Goal: Contribute content: Contribute content

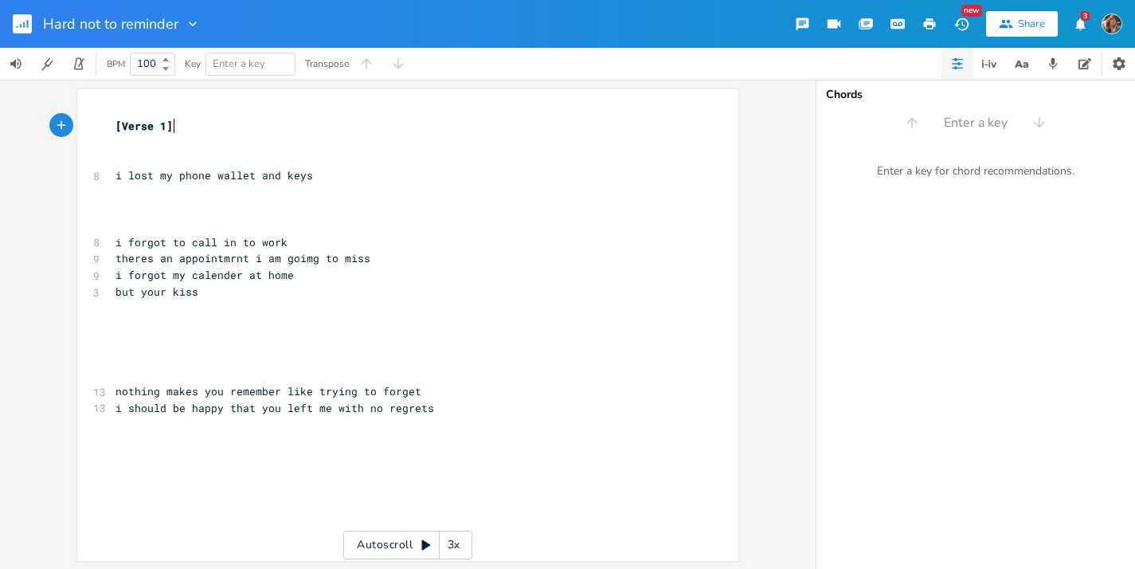
scroll to position [0, 1]
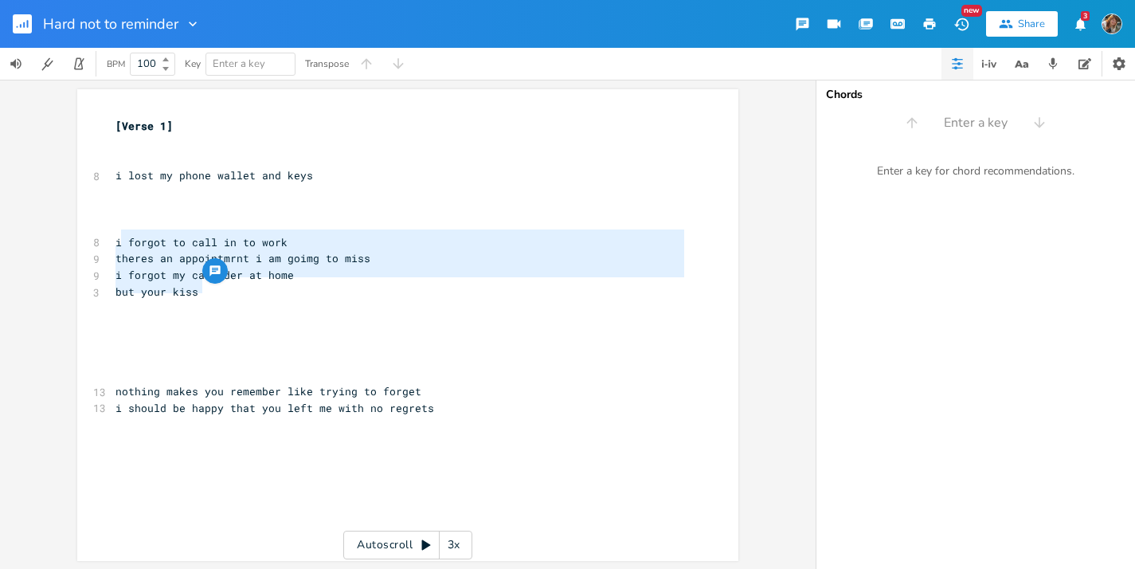
type textarea "i forgot to call in to work theres an appointmrnt i am goimg to miss i forgot m…"
drag, startPoint x: 212, startPoint y: 282, endPoint x: 113, endPoint y: 241, distance: 106.8
click at [113, 241] on div "[Verse 1] ​ ​ 8 i lost my phone wallet and keys ​ ​ ​ 8 i forgot to call in to …" at bounding box center [399, 283] width 575 height 331
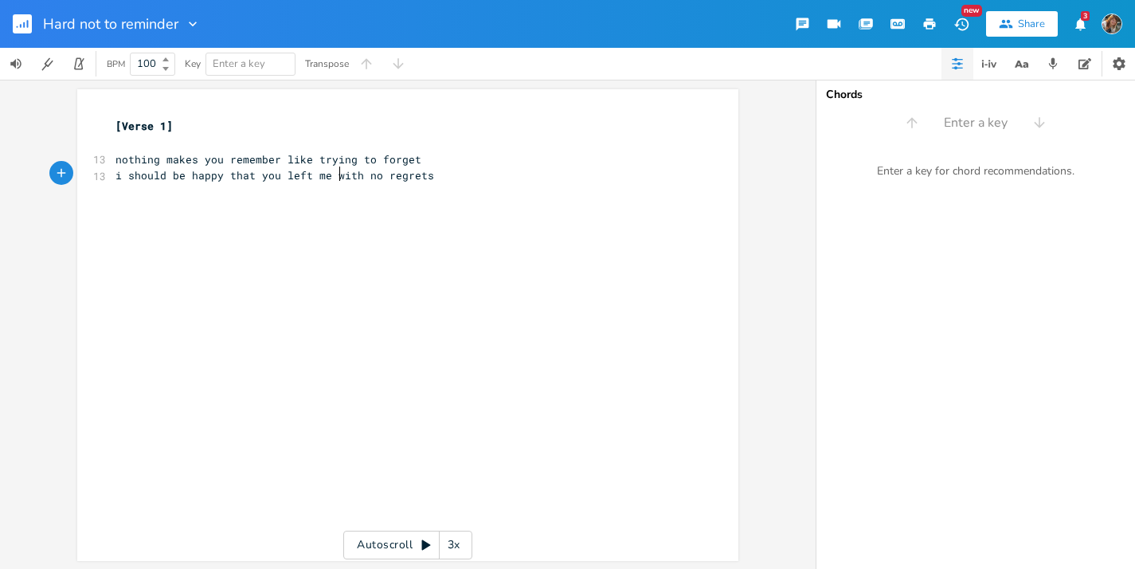
click at [332, 176] on span "i should be happy that you left me with no regrets" at bounding box center [274, 175] width 319 height 14
type textarea "I left you"
click at [424, 181] on pre "i should be happy that I left you with no regrets" at bounding box center [399, 175] width 575 height 17
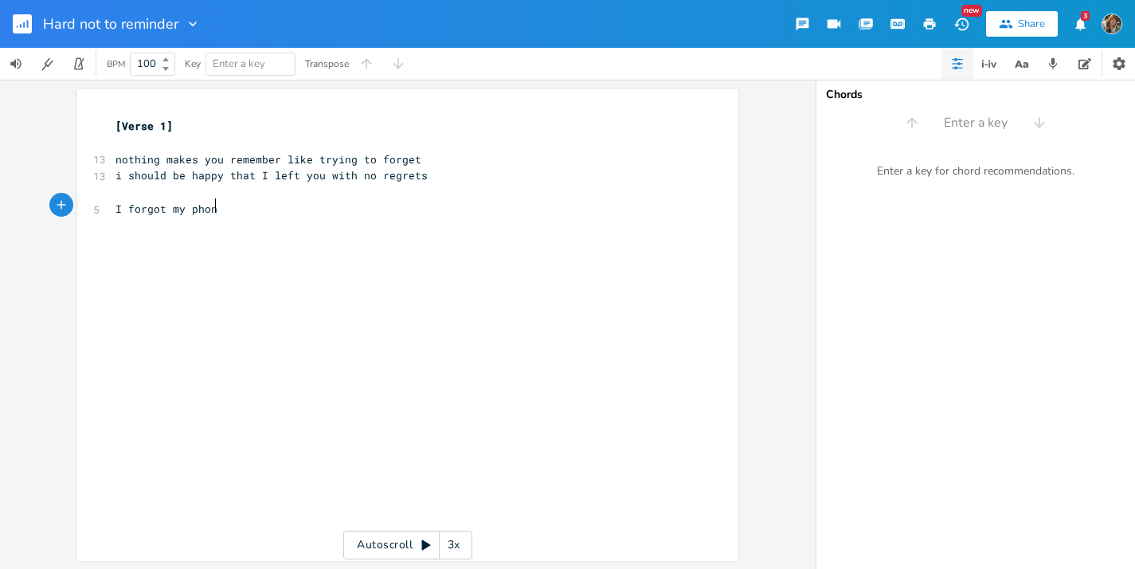
type textarea "I forgot my phone"
type textarea "I can't find my wallet"
type textarea "I lsot"
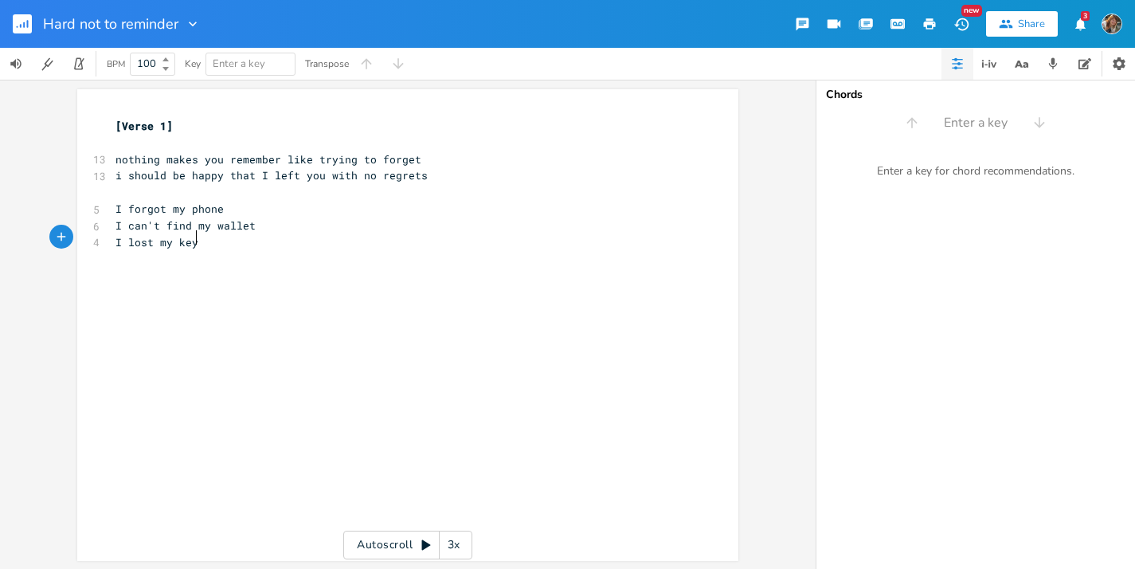
type textarea "ost my keys"
type textarea "Buy"
type textarea "t"
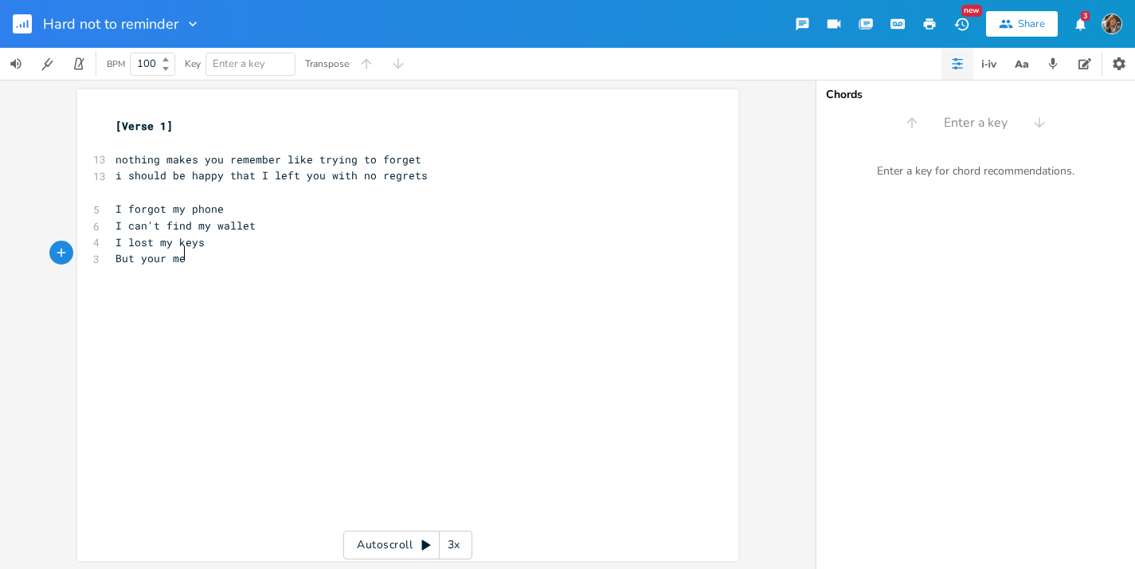
scroll to position [0, 39]
type textarea "your memmory is t"
type textarea "still a tease"
click at [186, 218] on span "I can't find my wallet" at bounding box center [185, 225] width 140 height 14
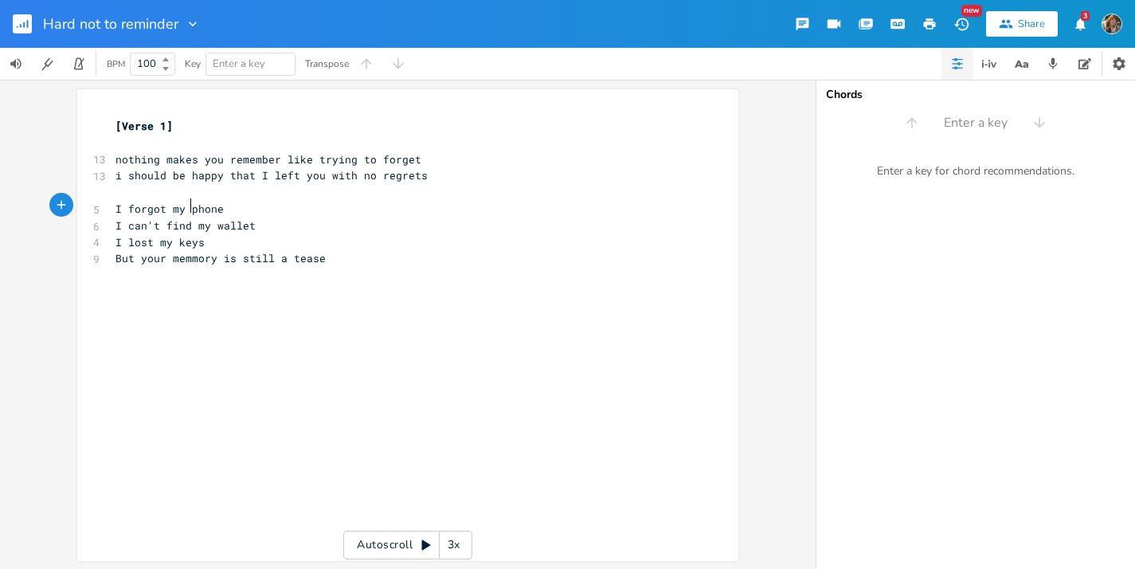
click at [185, 212] on span "I forgot my phone" at bounding box center [169, 208] width 108 height 14
type textarea "where I put my"
type textarea "or my keys"
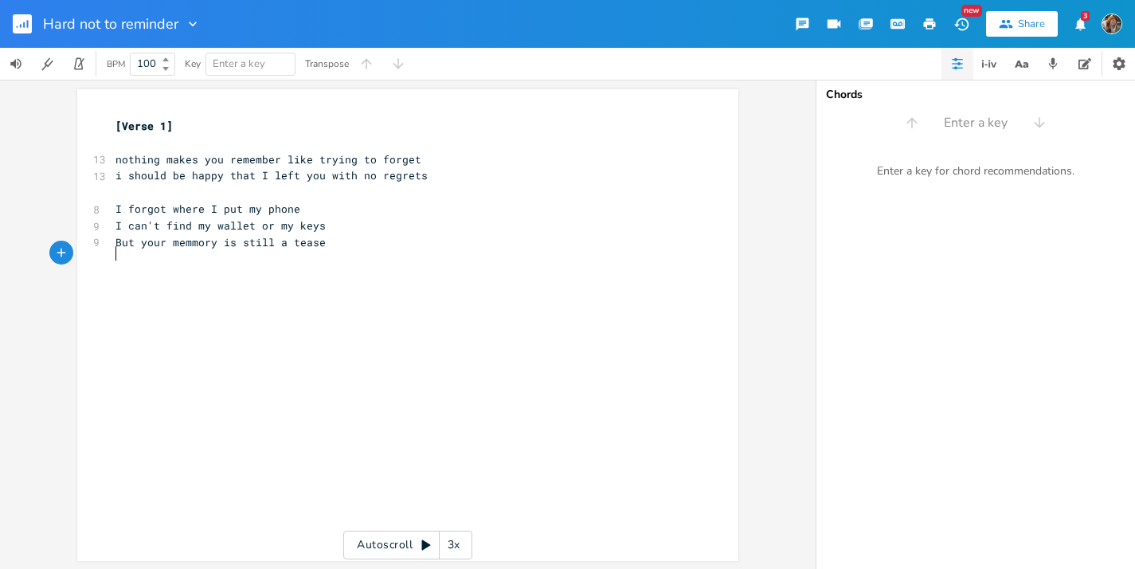
click at [322, 252] on pre "​" at bounding box center [399, 258] width 575 height 17
type textarea "But I still remember your kiss"
type textarea "sweet"
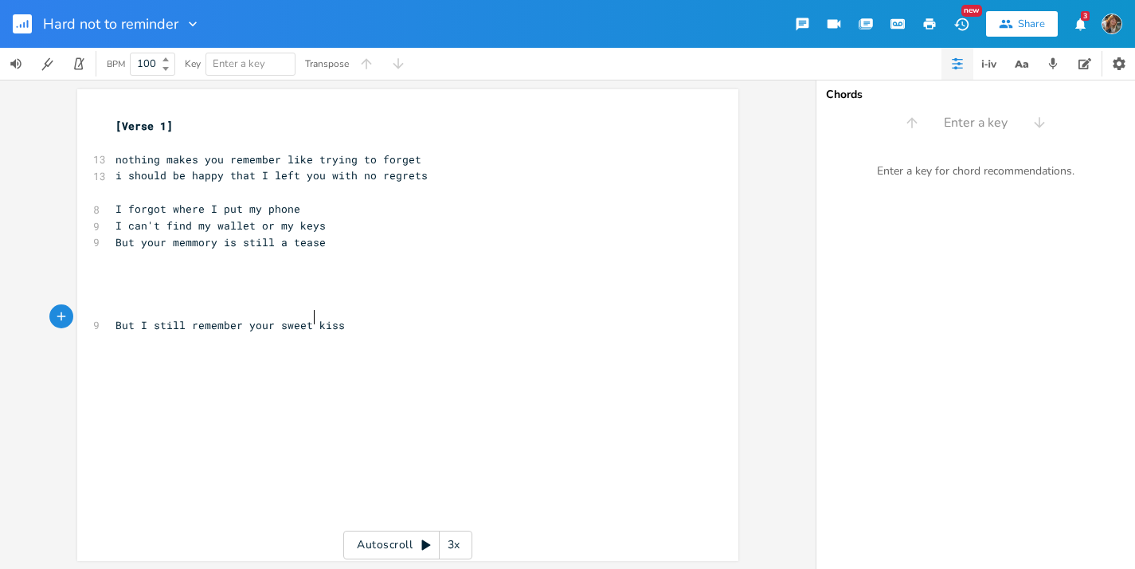
scroll to position [0, 26]
type textarea "its another appoint"
type textarea "ment I will miss"
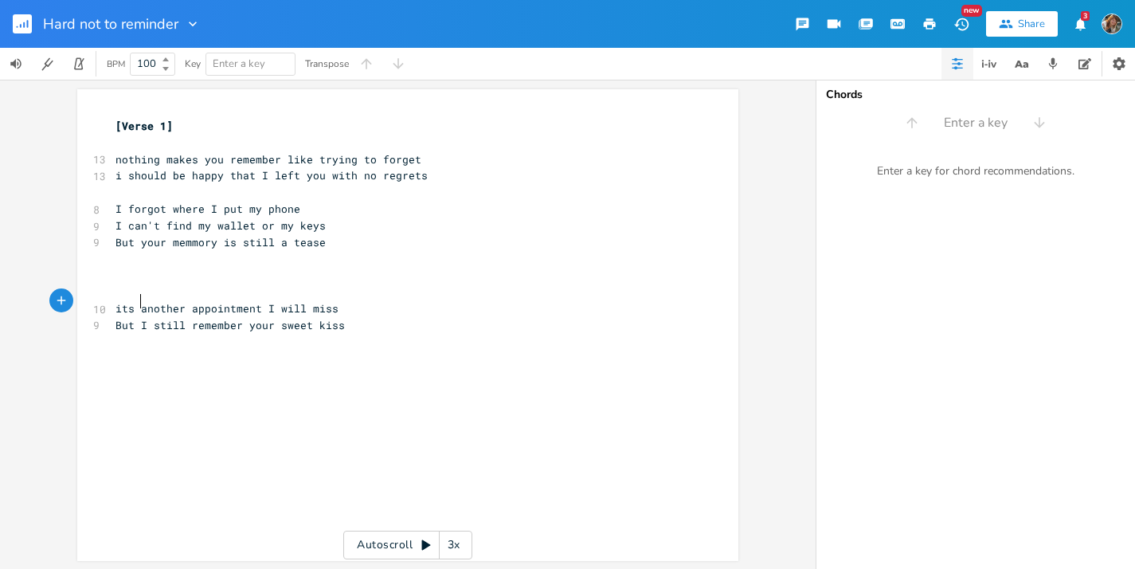
click at [139, 301] on span "its another appointment I will miss" at bounding box center [226, 308] width 223 height 14
click at [122, 288] on pre "​" at bounding box center [399, 292] width 575 height 17
type textarea "I [PERSON_NAME]"
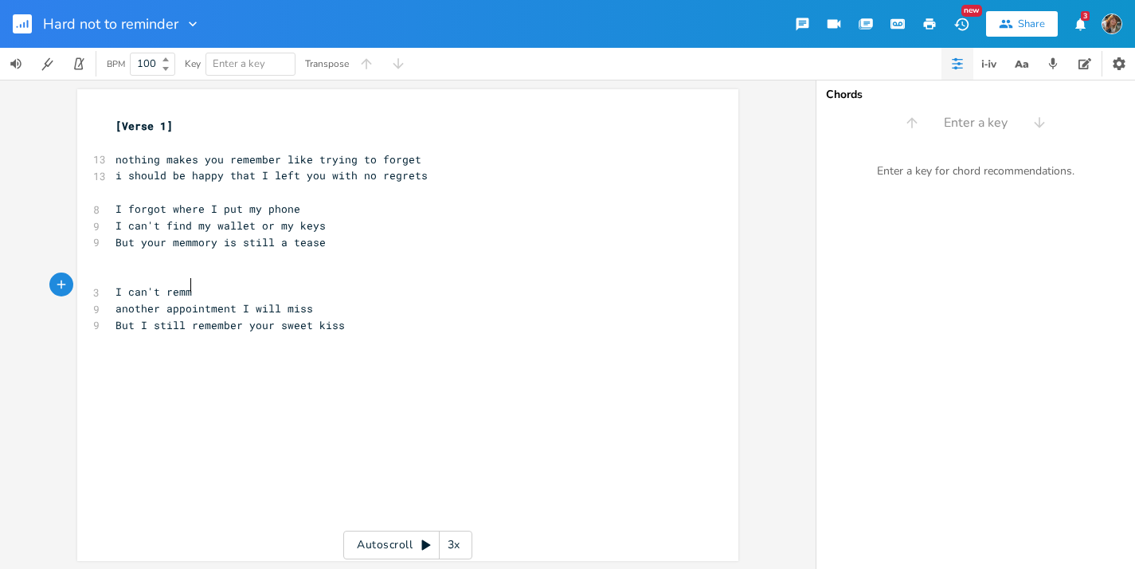
type textarea "'t [PERSON_NAME]"
type textarea "m"
type textarea "e"
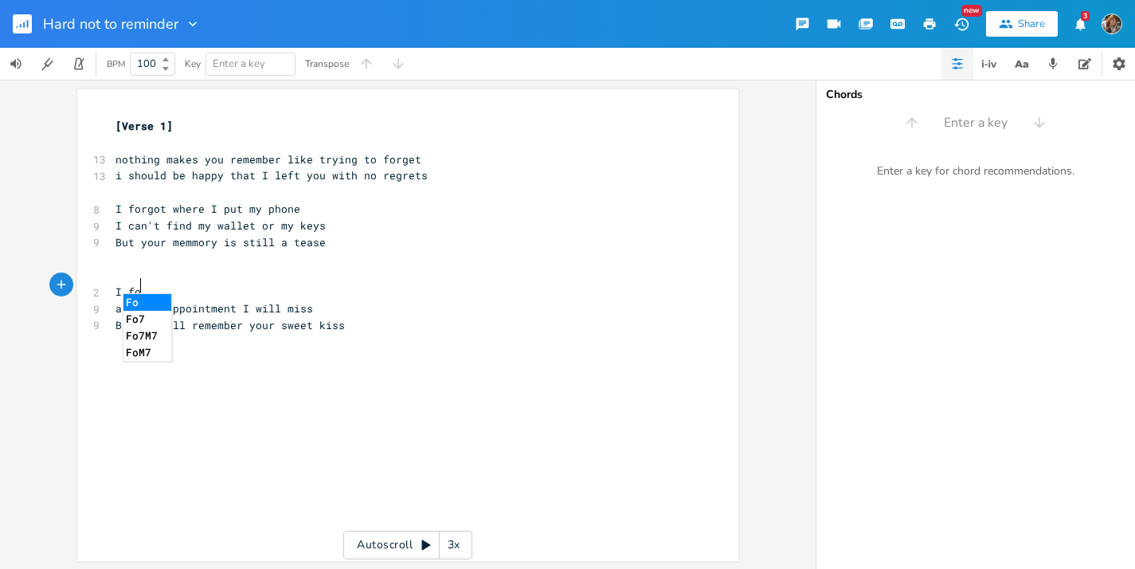
type textarea "fog"
type textarea "rgot what day it is and"
click at [353, 324] on pre "But I still remember your sweet kiss" at bounding box center [399, 325] width 575 height 17
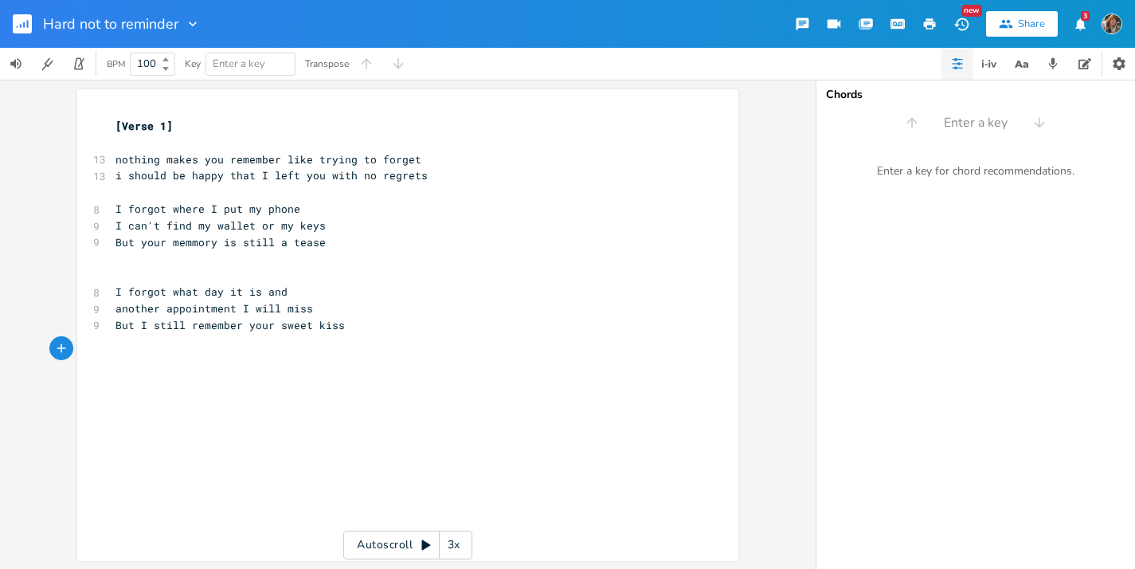
click at [233, 267] on pre "​" at bounding box center [399, 275] width 575 height 17
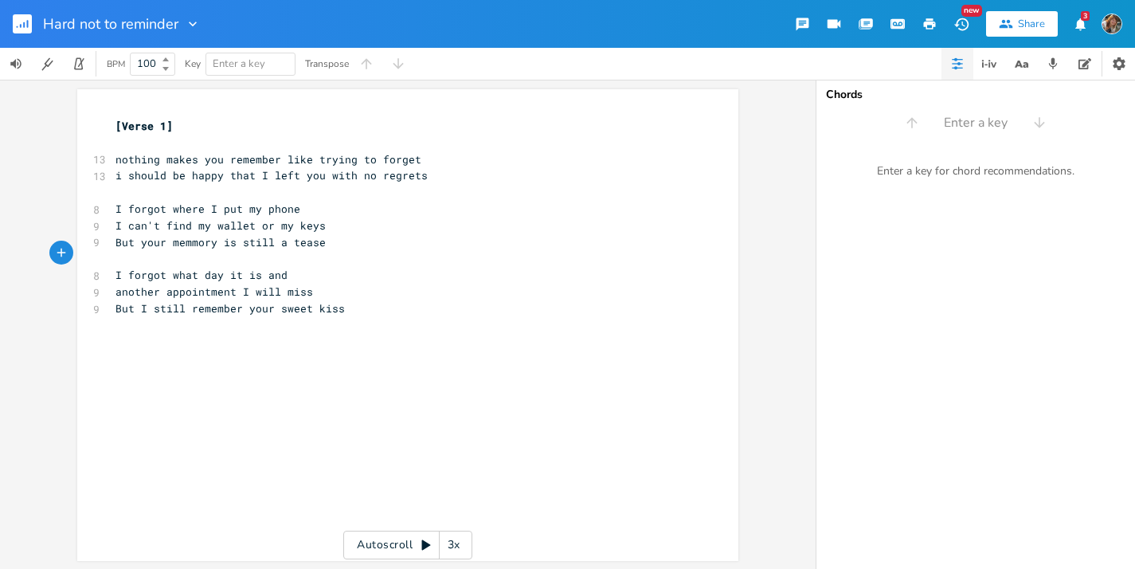
click at [274, 342] on div "x [Verse 1] ​ 13 nothing makes you remember like trying to forget 13 i should b…" at bounding box center [399, 234] width 575 height 238
type textarea "I"
type textarea "b"
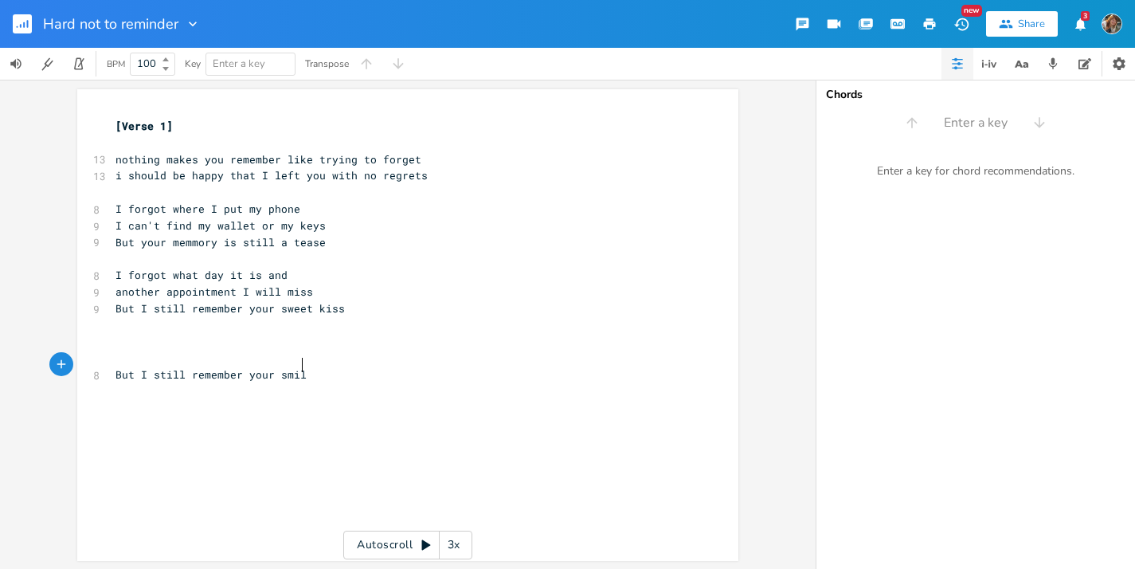
type textarea "But I still remember your smile"
type textarea "I missed my exit driving home"
type textarea "[PERSON_NAME]"
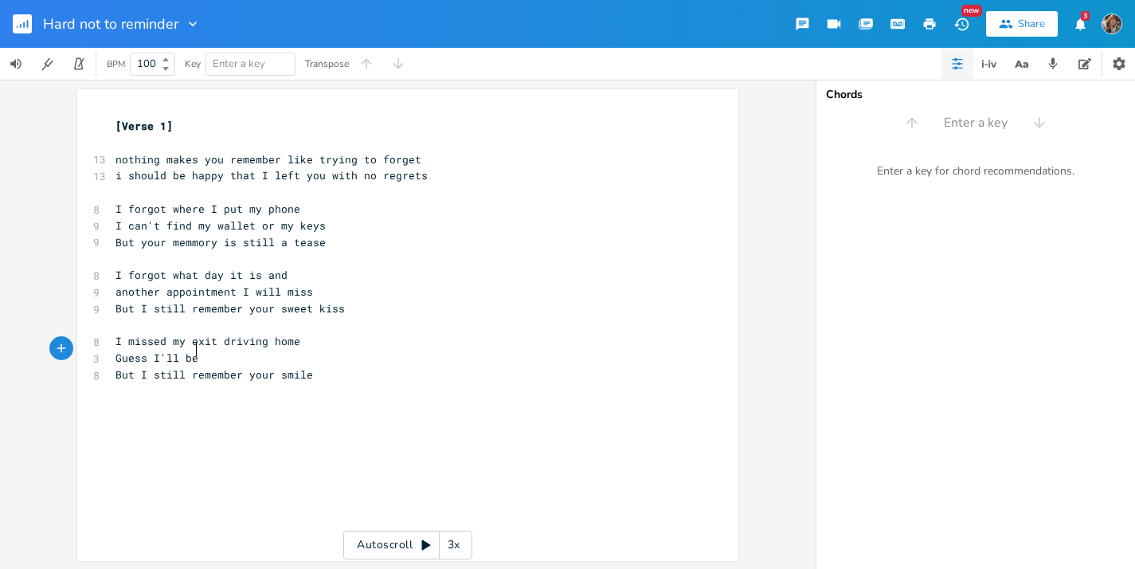
scroll to position [0, 39]
type textarea "ess I'll be driving another mile"
click at [164, 350] on pre "Guess I'll be driving another mile" at bounding box center [399, 358] width 575 height 17
click at [162, 334] on span "I missed my exit driving home" at bounding box center [207, 341] width 185 height 14
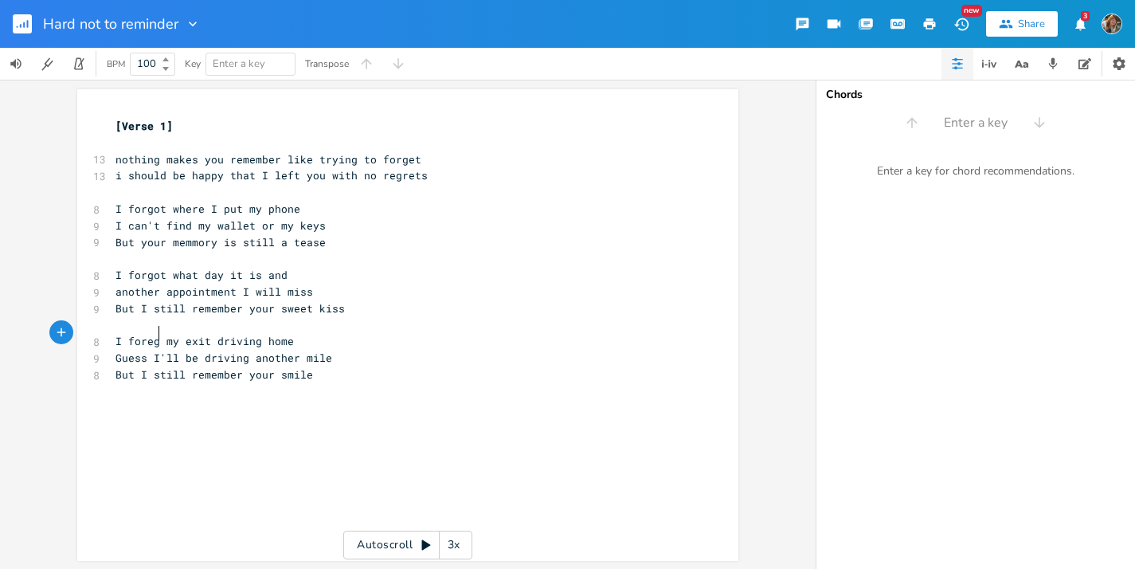
type textarea "forego"
type textarea "got"
click at [311, 373] on div "x [Verse 1] ​ 13 nothing makes you remember like trying to forget 13 i should b…" at bounding box center [399, 251] width 575 height 272
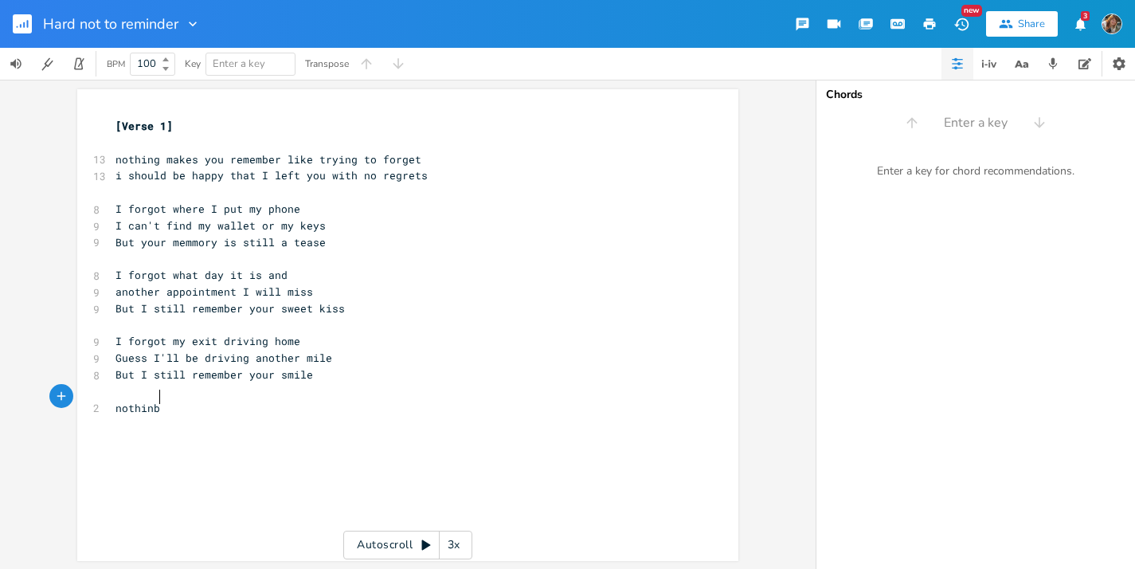
type textarea "nothinbg"
type textarea "g makes you remember like tri"
type textarea "ying for"
type textarea "to forget"
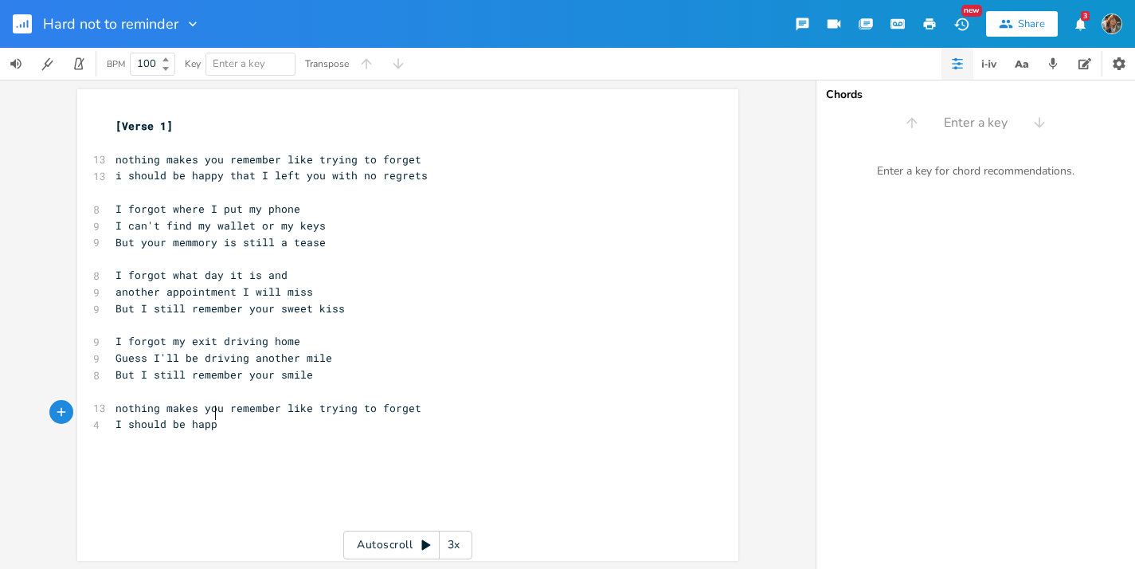
scroll to position [0, 69]
type textarea "I should be happy that I left you with no regrets"
type textarea "Im'"
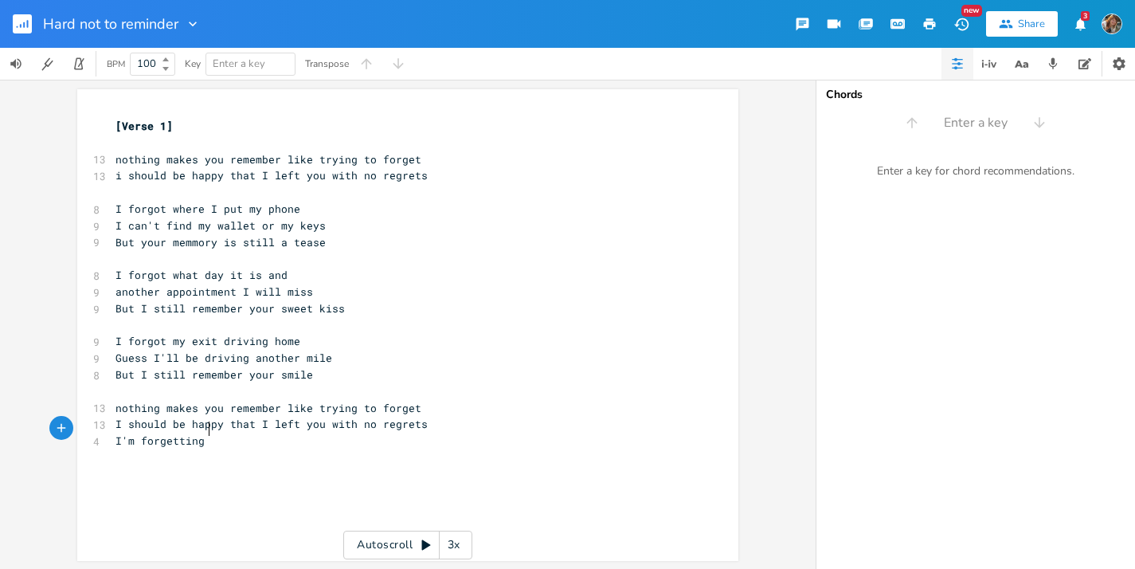
type textarea "'m forgetting h"
type textarea "now"
type textarea "how to do life wa"
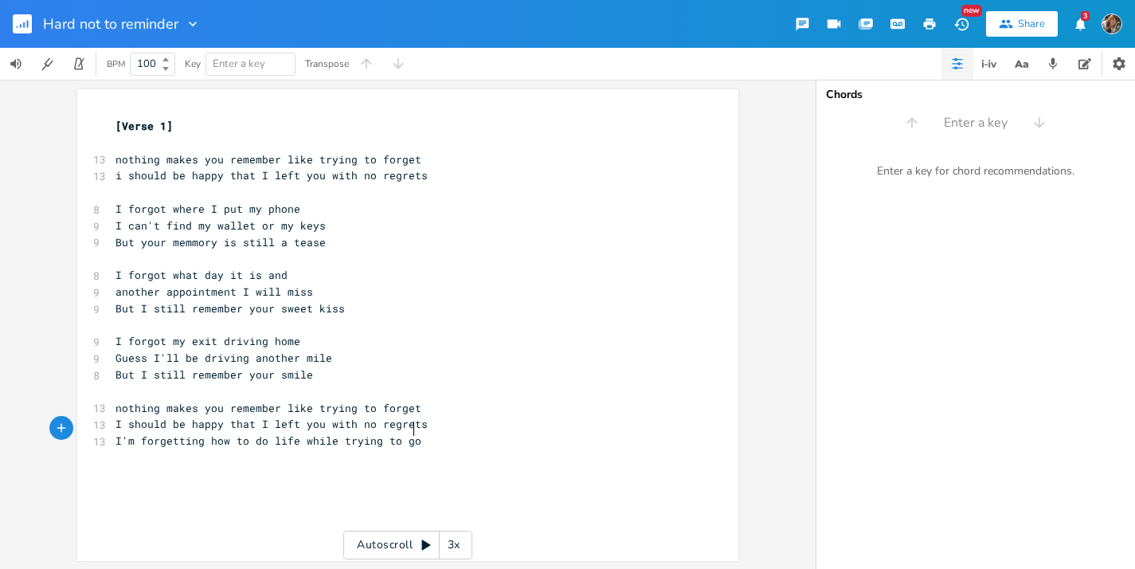
type textarea "[PERSON_NAME] trying to gor"
type textarea "fore"
type textarea "get you"
type textarea "Why can't I remember whats"
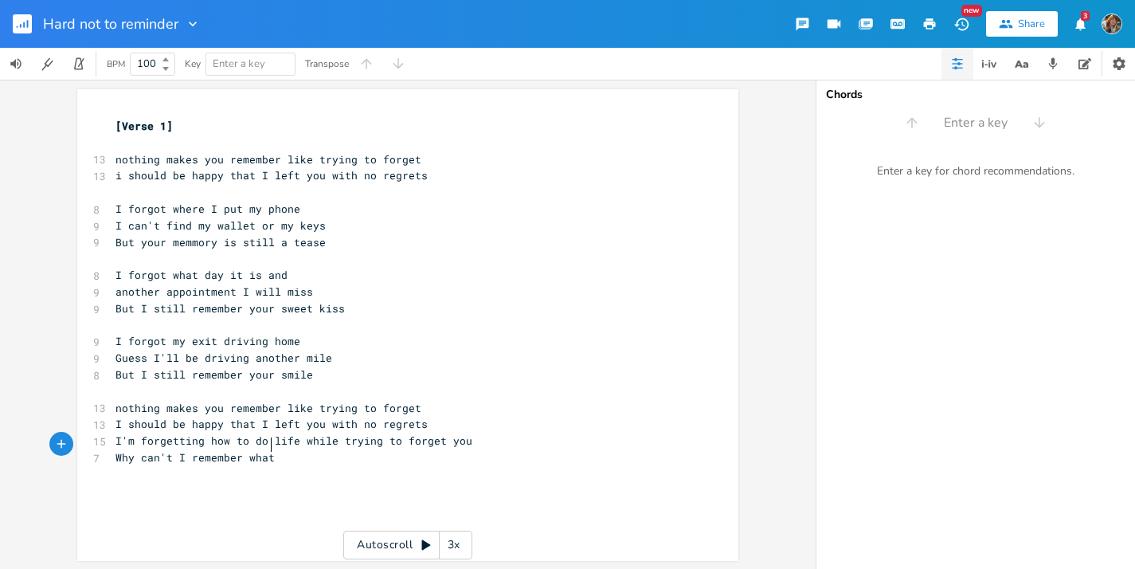
scroll to position [0, 113]
type textarea "'s important insten"
type textarea "a"
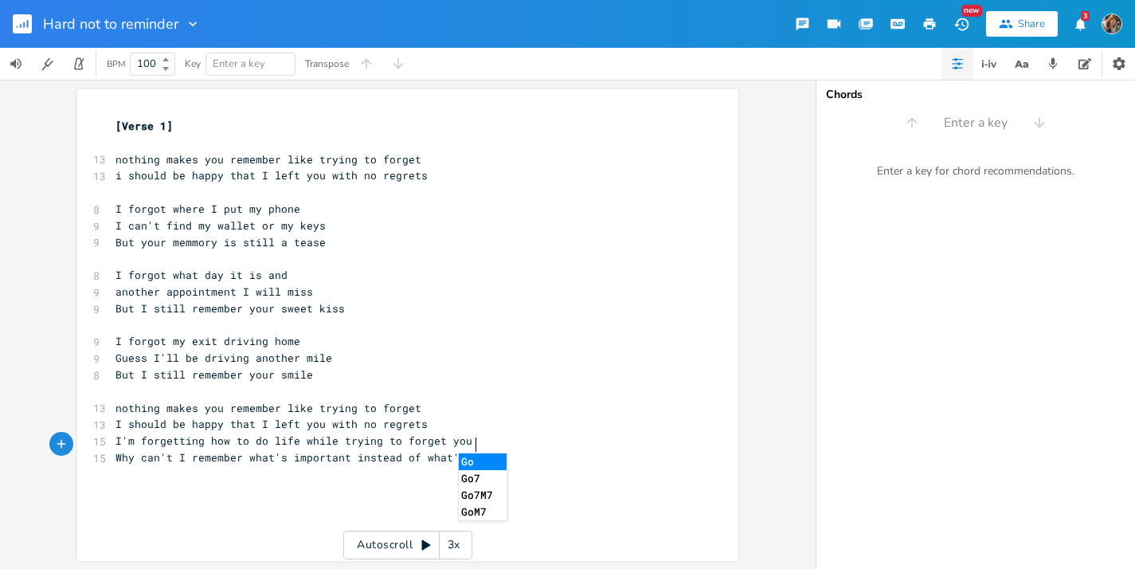
type textarea "ead of what's gone"
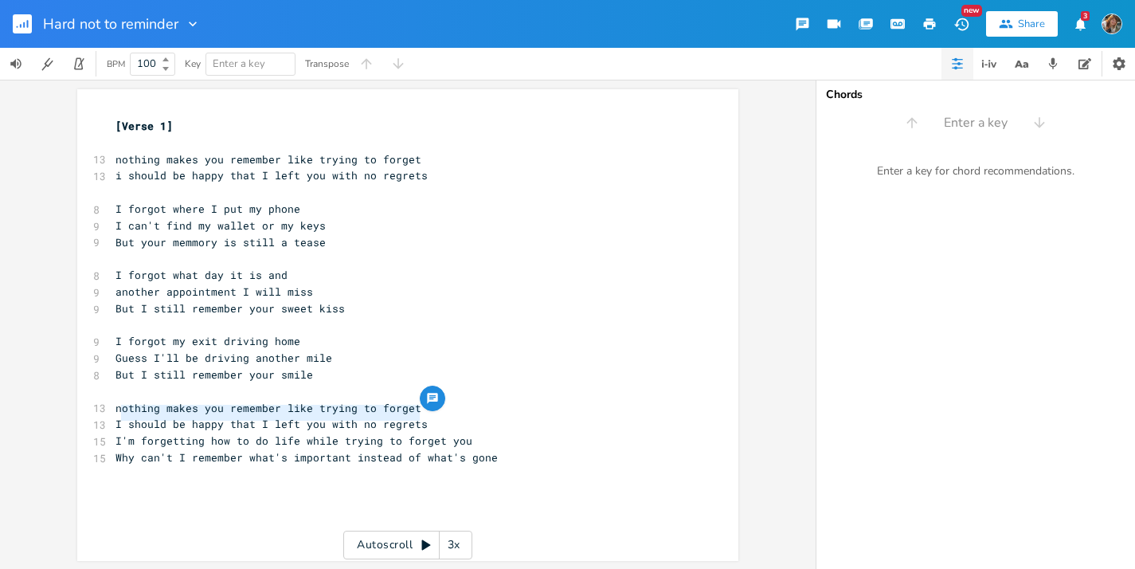
type textarea "I should be happy that I left you with no regrets"
drag, startPoint x: 721, startPoint y: 60, endPoint x: 108, endPoint y: 409, distance: 704.8
click at [112, 416] on pre "I should be happy that I left you with no regrets" at bounding box center [399, 424] width 575 height 17
drag, startPoint x: 296, startPoint y: 429, endPoint x: 391, endPoint y: 429, distance: 94.8
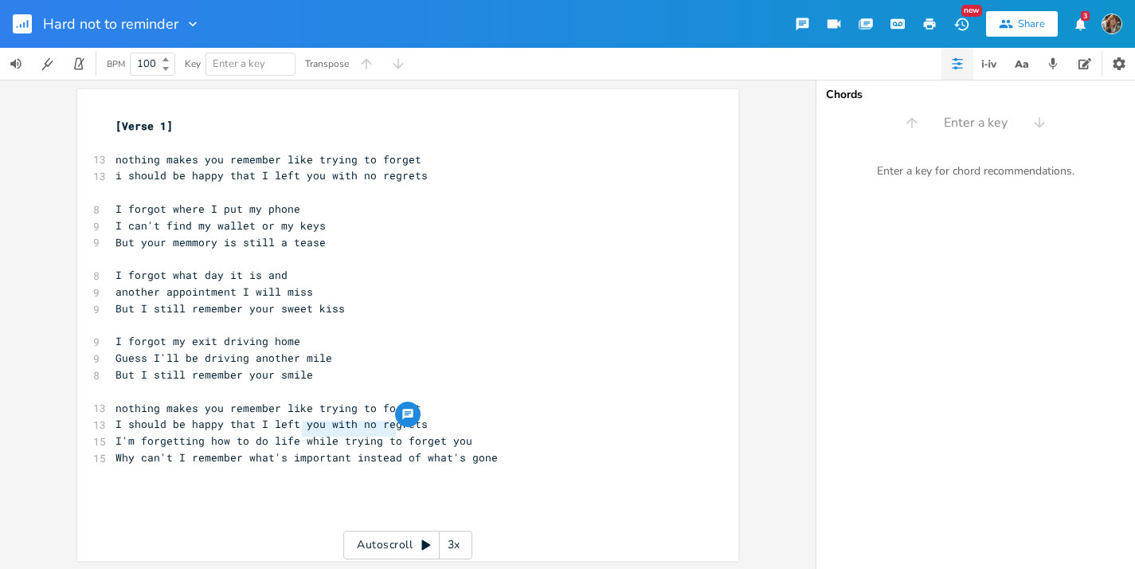
click at [391, 433] on span "I'm forgetting how to do life while trying to forget you" at bounding box center [293, 440] width 357 height 14
type textarea "sure"
type textarea "and"
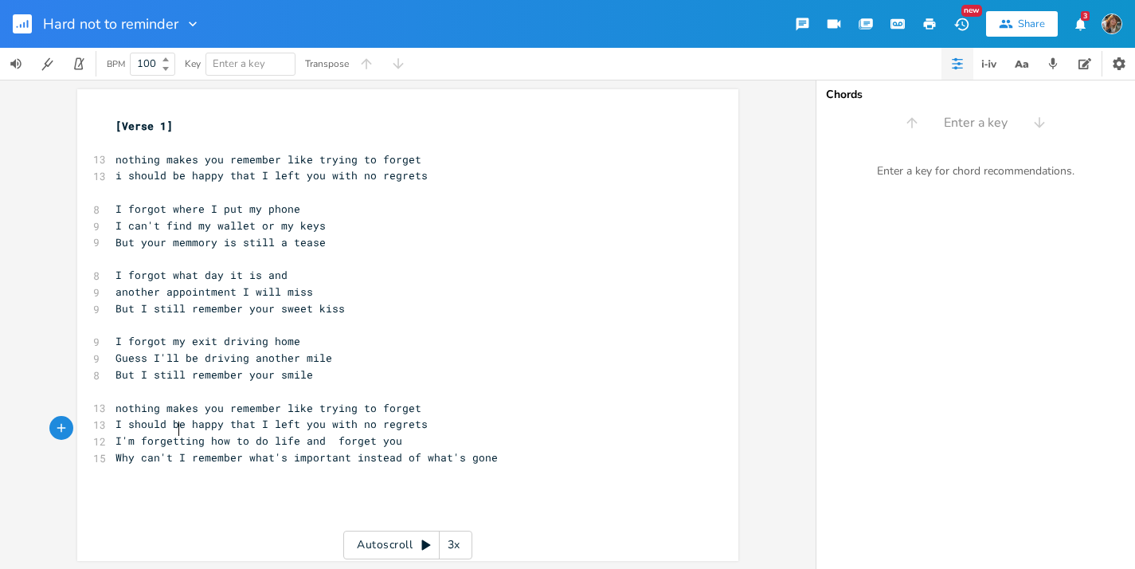
click at [170, 433] on span "I'm forgetting how to do life and forget you" at bounding box center [258, 440] width 287 height 14
click at [283, 502] on div "x [Verse 1] ​ 13 nothing makes you remember like trying to forget 13 i should b…" at bounding box center [419, 340] width 615 height 451
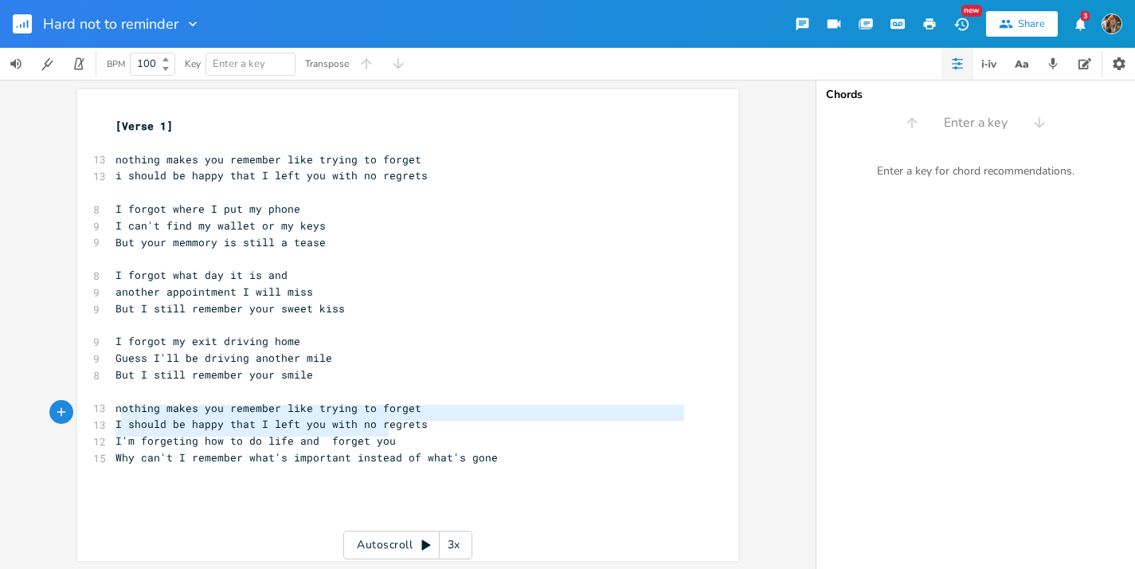
type textarea "I'm forgeting how to do life and forget you"
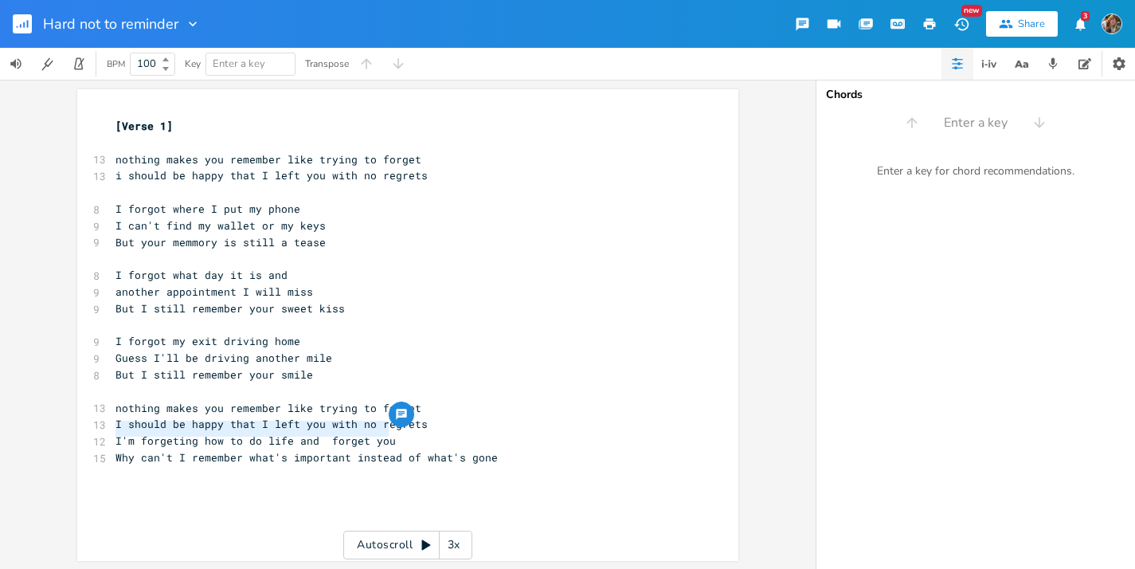
drag, startPoint x: 389, startPoint y: 432, endPoint x: 108, endPoint y: 427, distance: 282.0
click at [112, 432] on pre "I'm forgeting how to do life and forget you" at bounding box center [399, 440] width 575 height 17
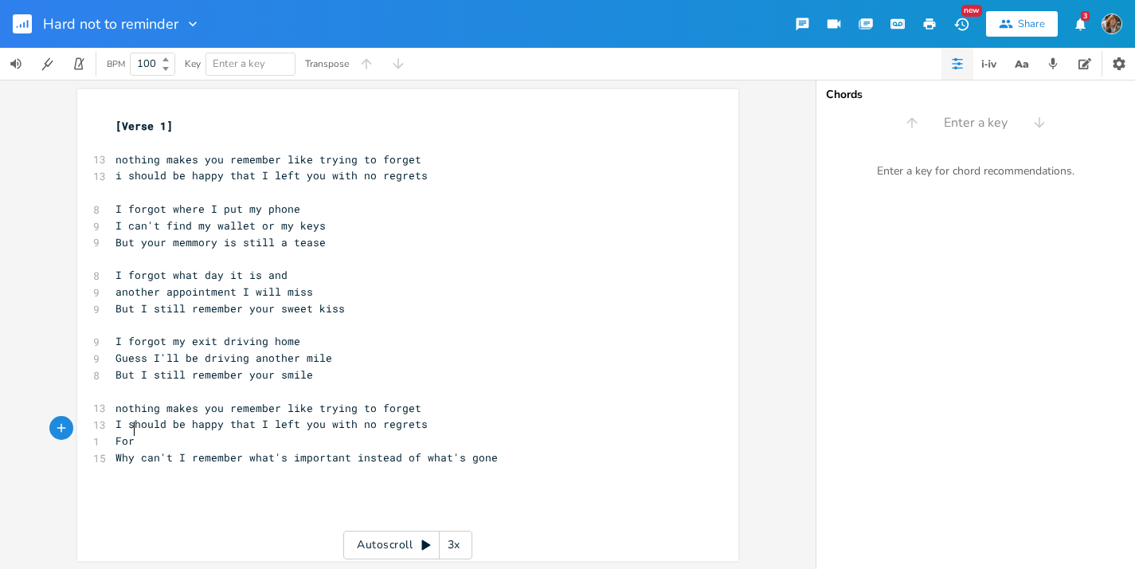
type textarea "For ht"
type textarea "all the ht"
type textarea "s"
type textarea "things ht"
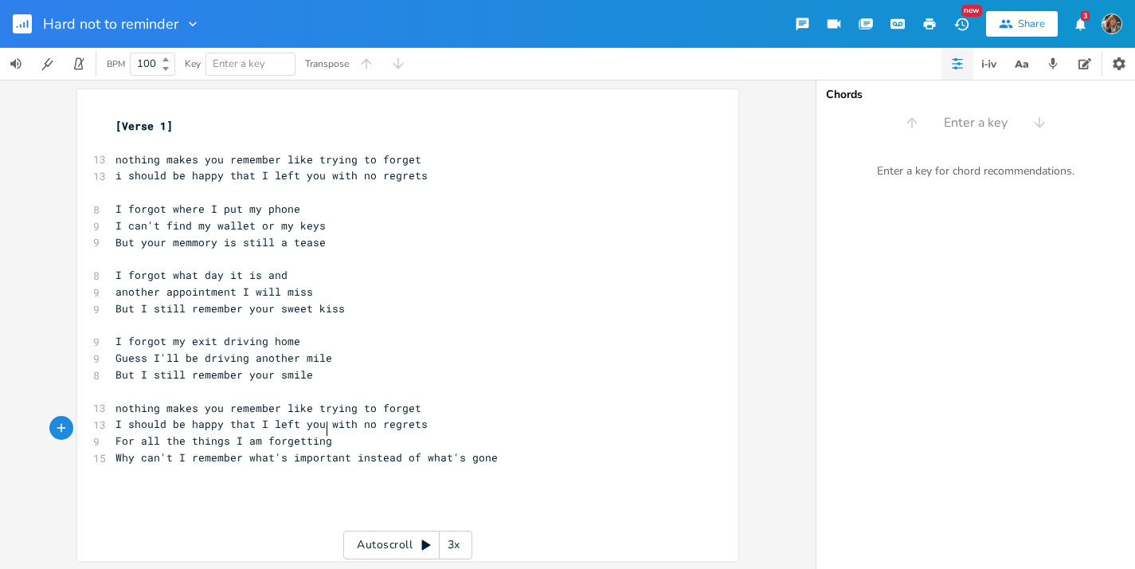
type textarea "I am forgetting"
type textarea "ing you ht"
type textarea "think i a"
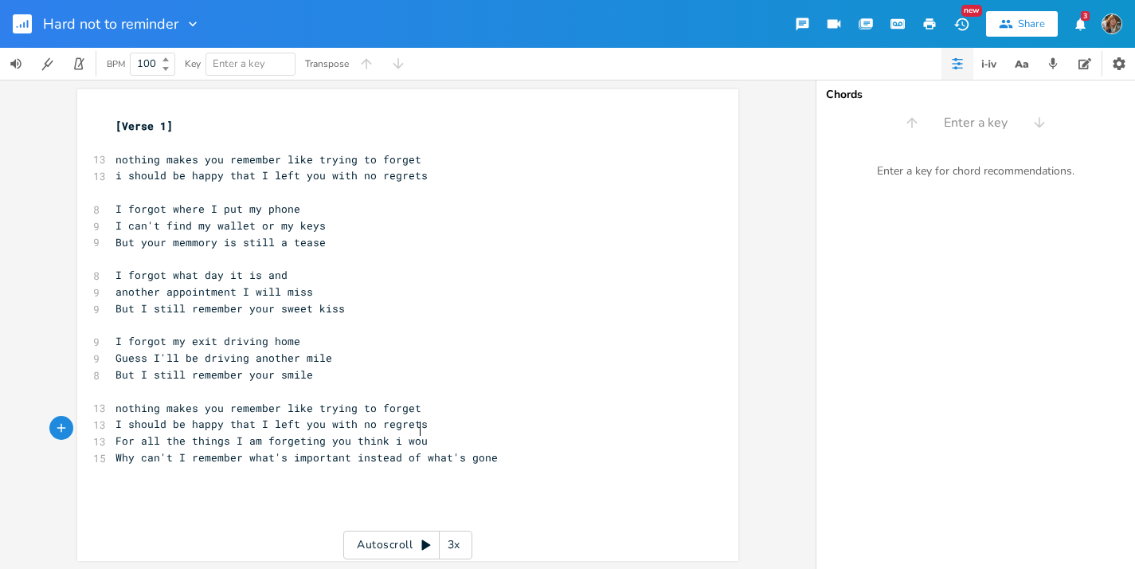
type textarea "would"
type textarea "Why can't I remember what's important instead of what's gone"
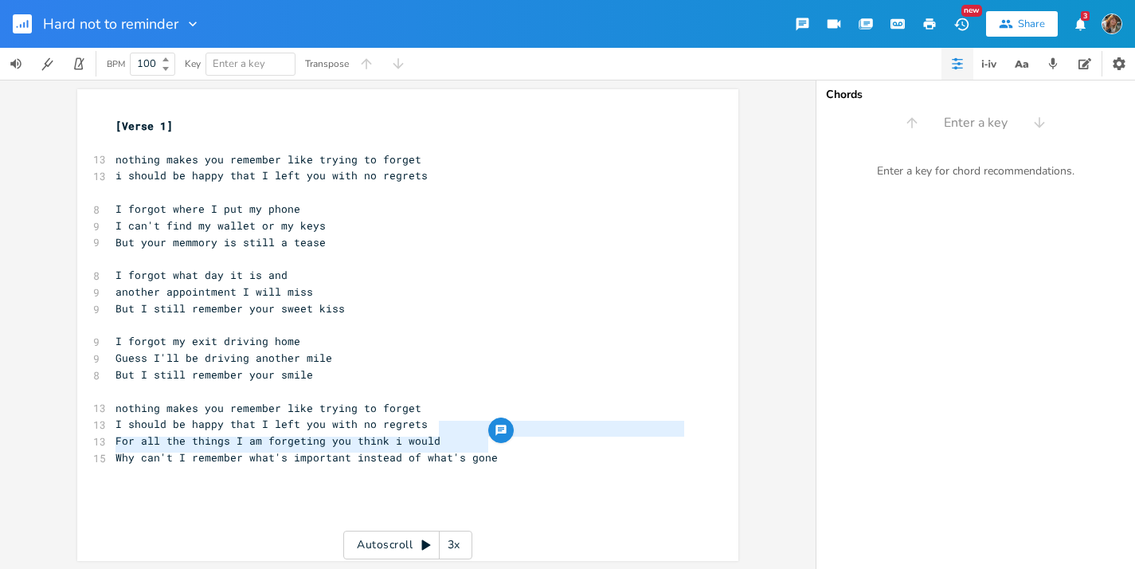
type textarea "For all the things I am forgeting you think i would"
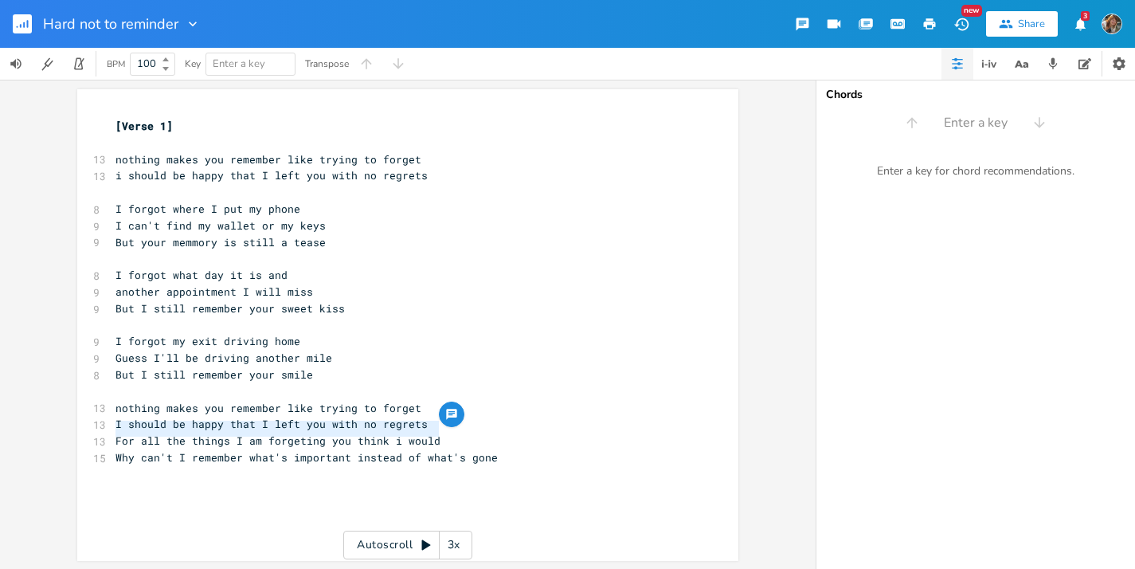
drag, startPoint x: 432, startPoint y: 430, endPoint x: 89, endPoint y: 423, distance: 343.3
click at [112, 432] on div "13 For all the things I am forgeting you think i would" at bounding box center [399, 440] width 575 height 17
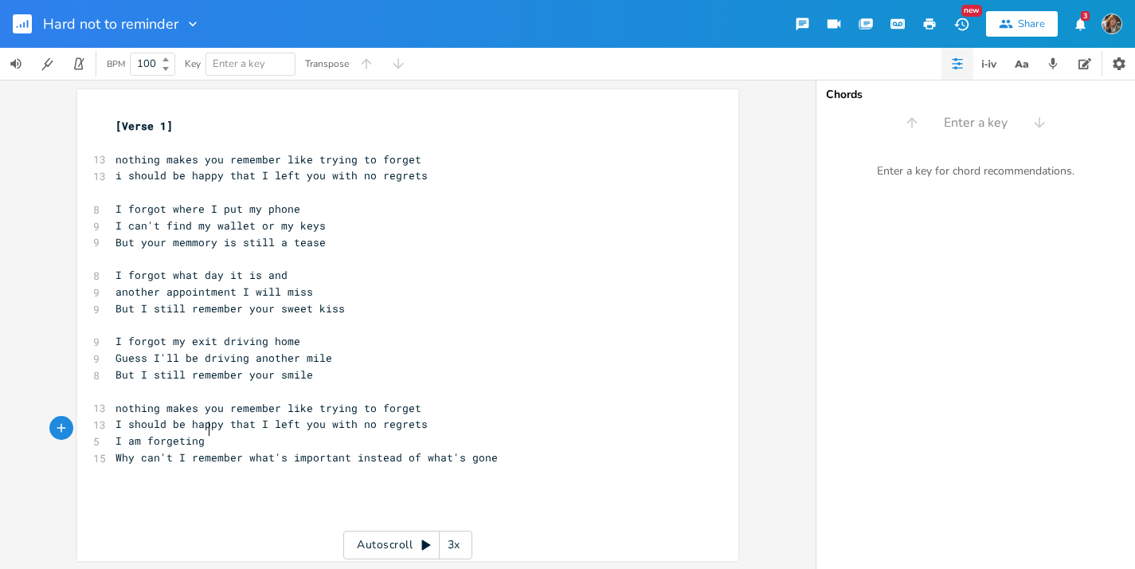
scroll to position [0, 57]
type textarea "I am forgeting on"
type textarea "how to do life or"
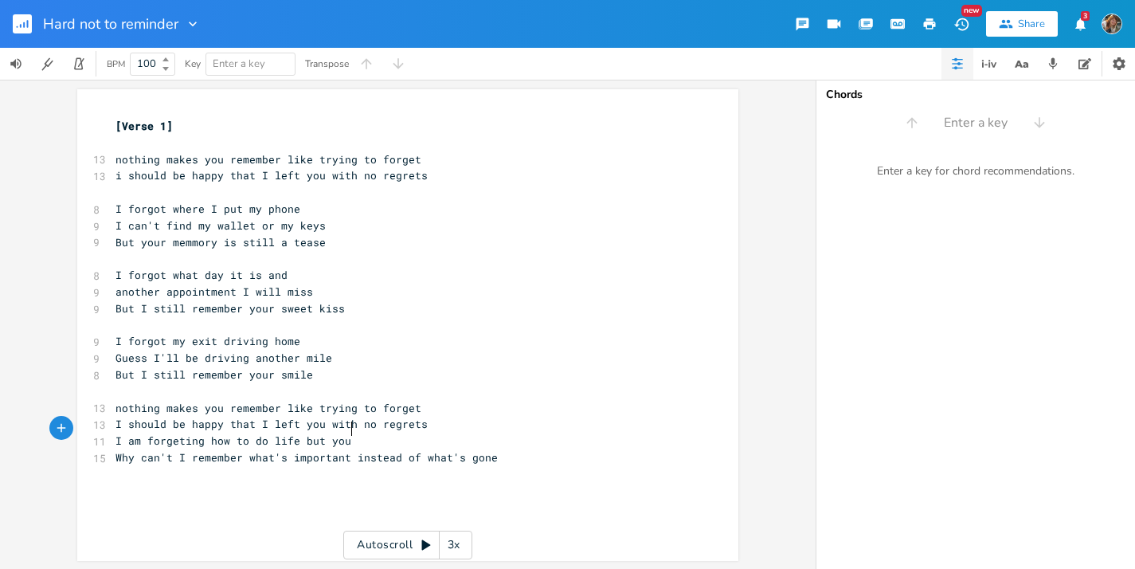
type textarea "but you ht"
type textarea "a"
type textarea "I can't r=f"
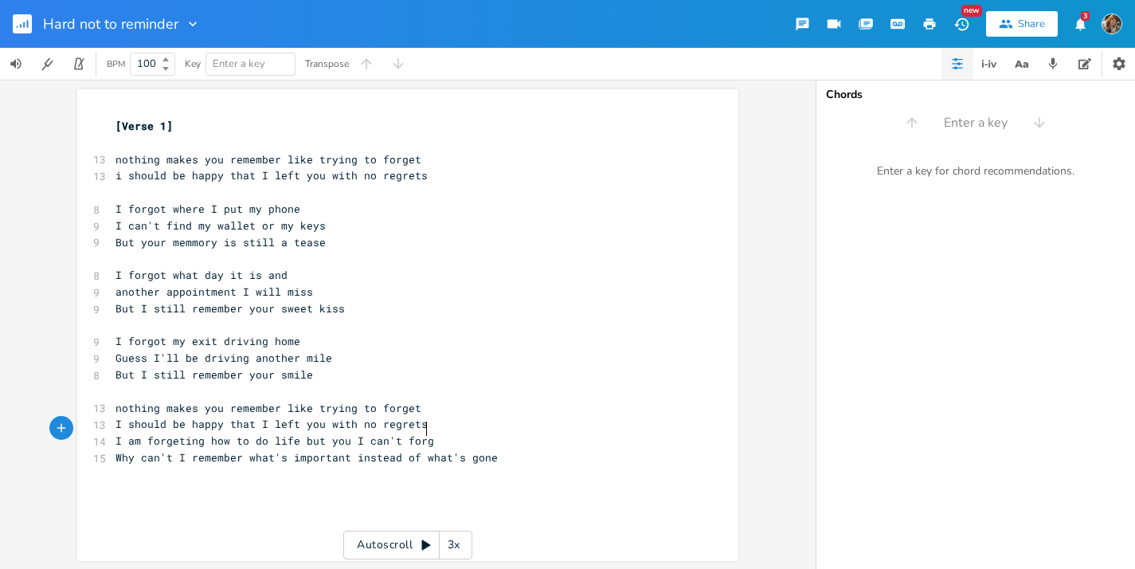
type textarea "forget"
click at [217, 470] on div "x [Verse 1] ​ 13 nothing makes you remember like trying to forget 13 i should b…" at bounding box center [419, 340] width 615 height 451
type textarea "Why can't I remember what's important instead of what's gone"
drag, startPoint x: 110, startPoint y: 444, endPoint x: 198, endPoint y: 457, distance: 88.5
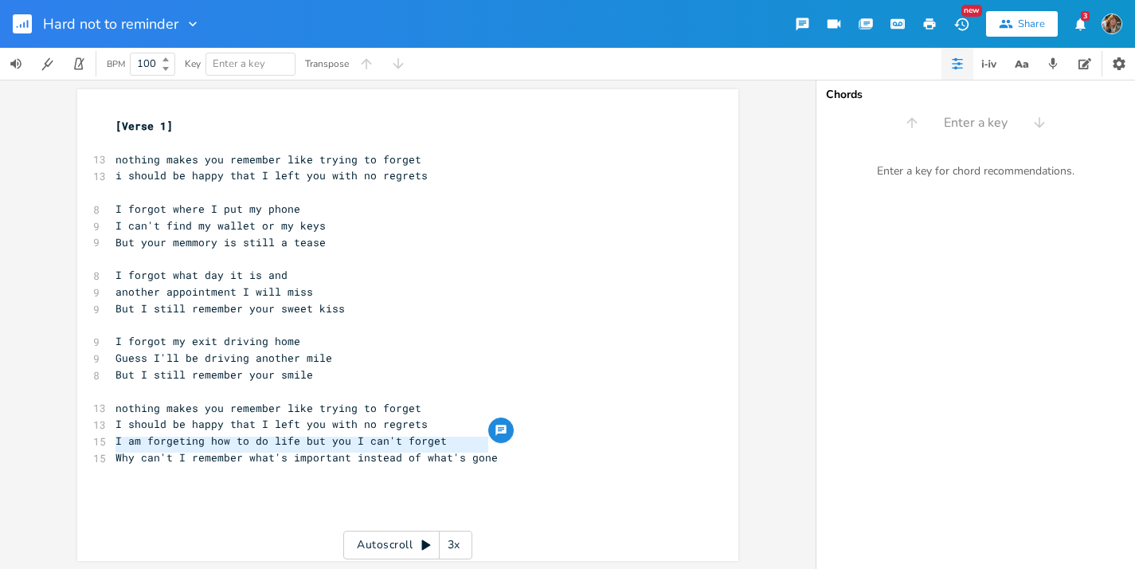
click at [198, 457] on div "x [Verse 1] ​ 13 nothing makes you remember like trying to forget 13 i should b…" at bounding box center [419, 340] width 615 height 451
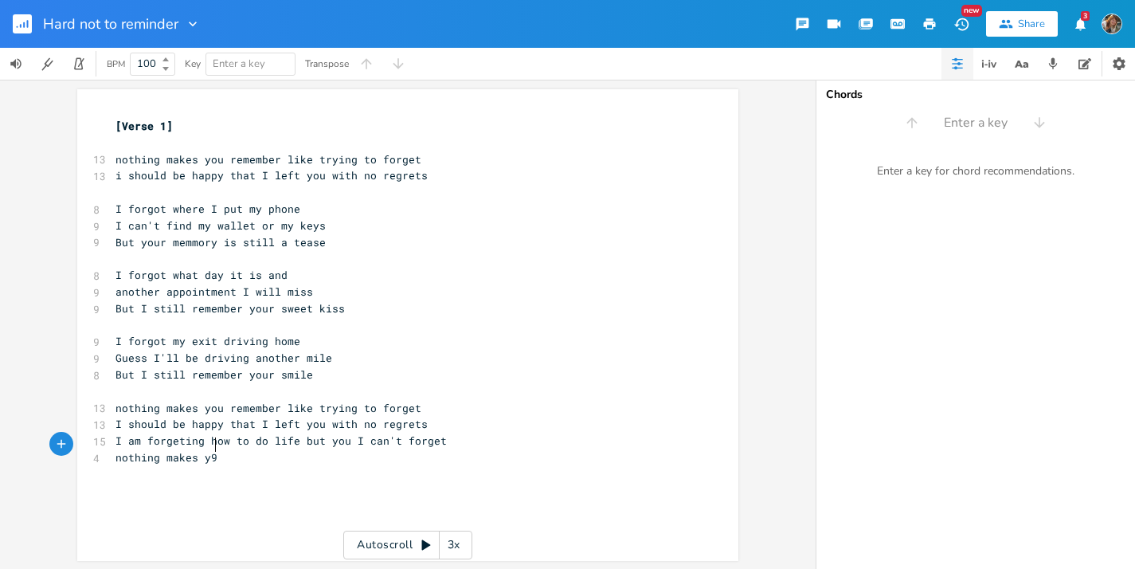
type textarea "nothing makes y9u"
type textarea "ou remember like tyr"
type textarea "ru"
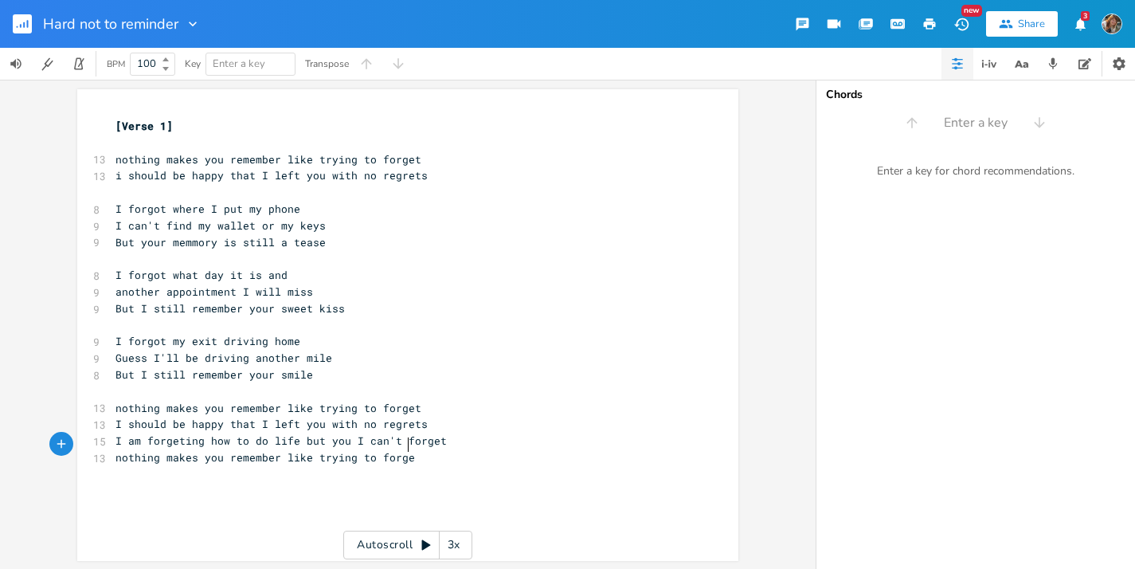
type textarea "ying to forget"
click at [186, 244] on span "But your memmory is still a tease" at bounding box center [220, 242] width 210 height 14
click at [272, 268] on span "I forgot what day it is and" at bounding box center [201, 275] width 172 height 14
click at [499, 268] on pre "I forgot what day it is and" at bounding box center [399, 275] width 575 height 17
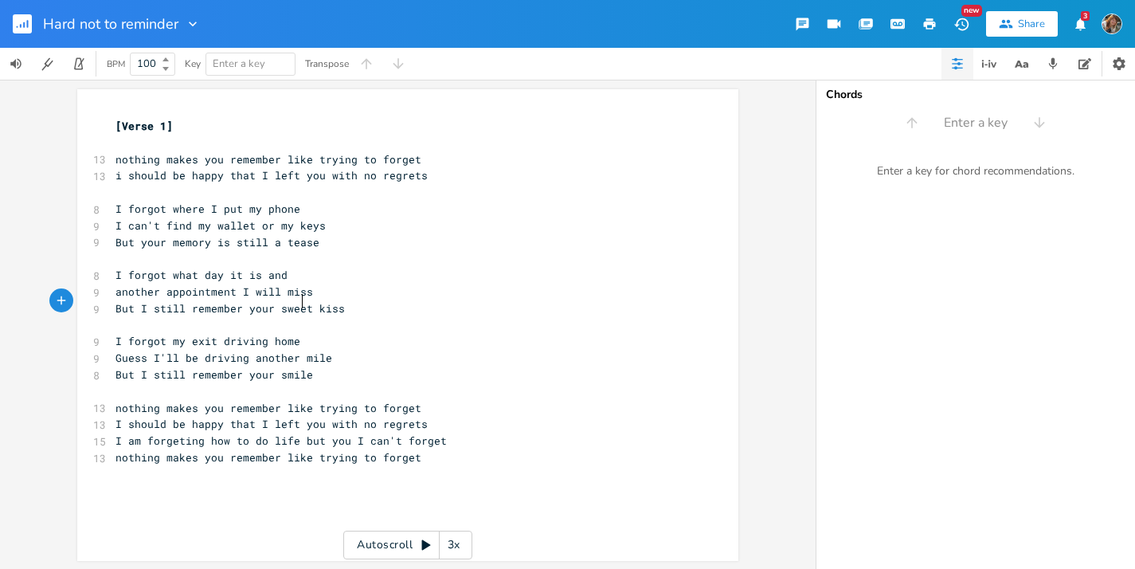
click at [299, 303] on span "But I still remember your sweet kiss" at bounding box center [229, 308] width 229 height 14
click at [300, 304] on span "But I still remember your sweet kiss" at bounding box center [229, 308] width 229 height 14
type textarea "sof"
type textarea "hot"
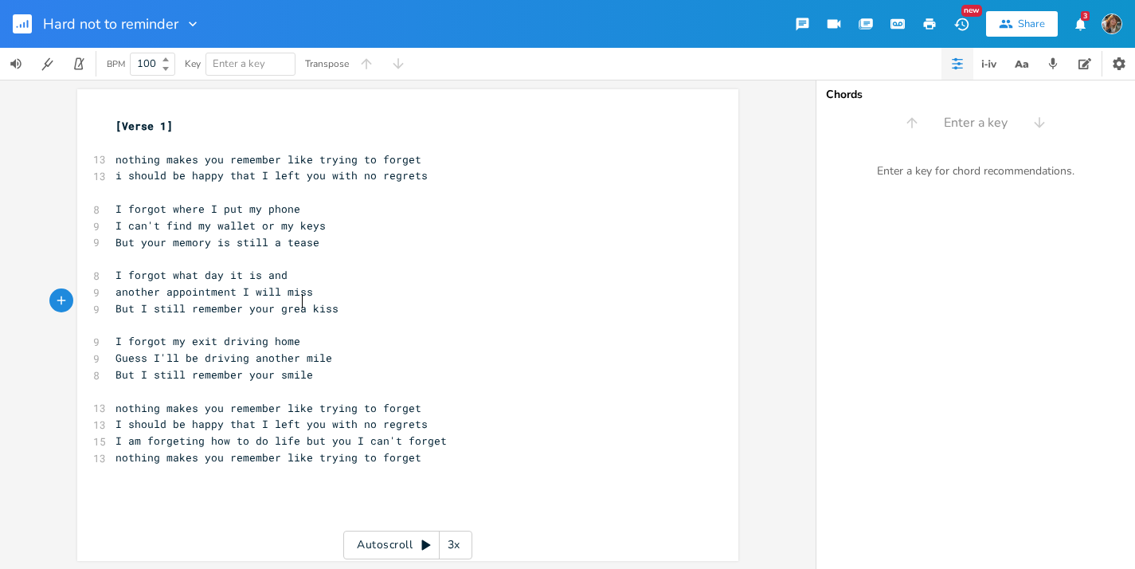
scroll to position [0, 21]
type textarea "great"
click at [162, 284] on span "another appointment I will miss" at bounding box center [214, 290] width 198 height 14
click at [115, 283] on span "another appointment I will miss" at bounding box center [214, 290] width 198 height 14
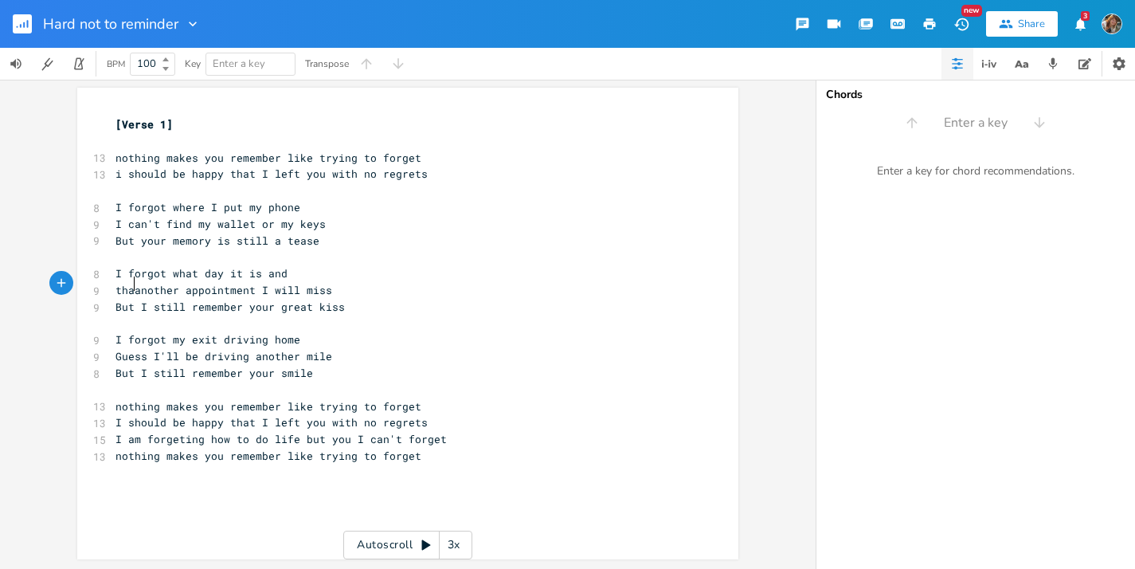
type textarea "thats"
type textarea "ese s"
type textarea "i"
type textarea "eirs"
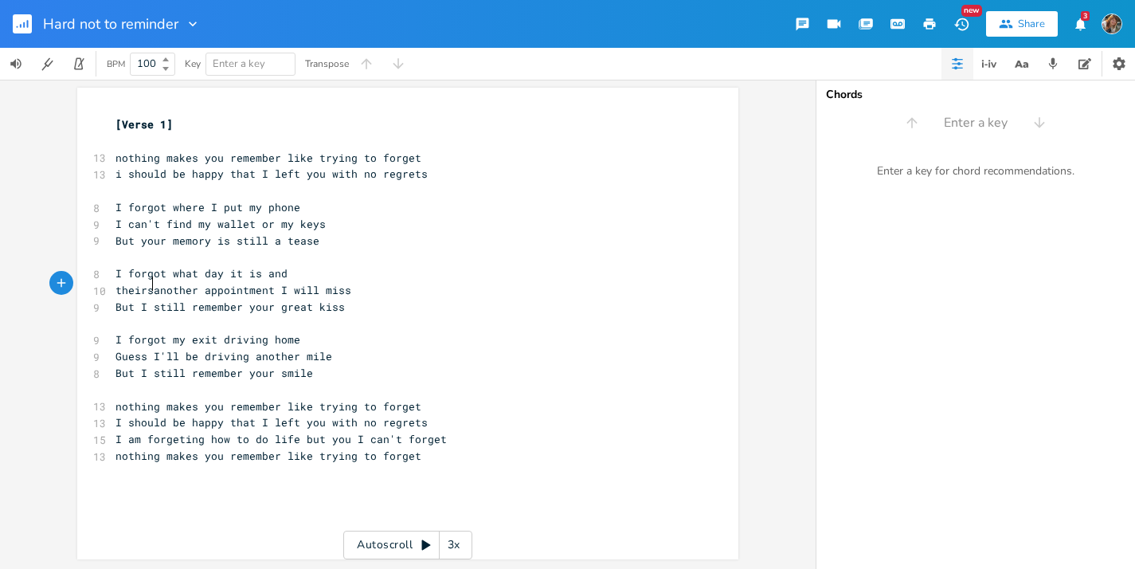
scroll to position [0, 17]
click at [313, 283] on span "theirs another appointment I will miss" at bounding box center [236, 290] width 242 height 14
type textarea "'d"
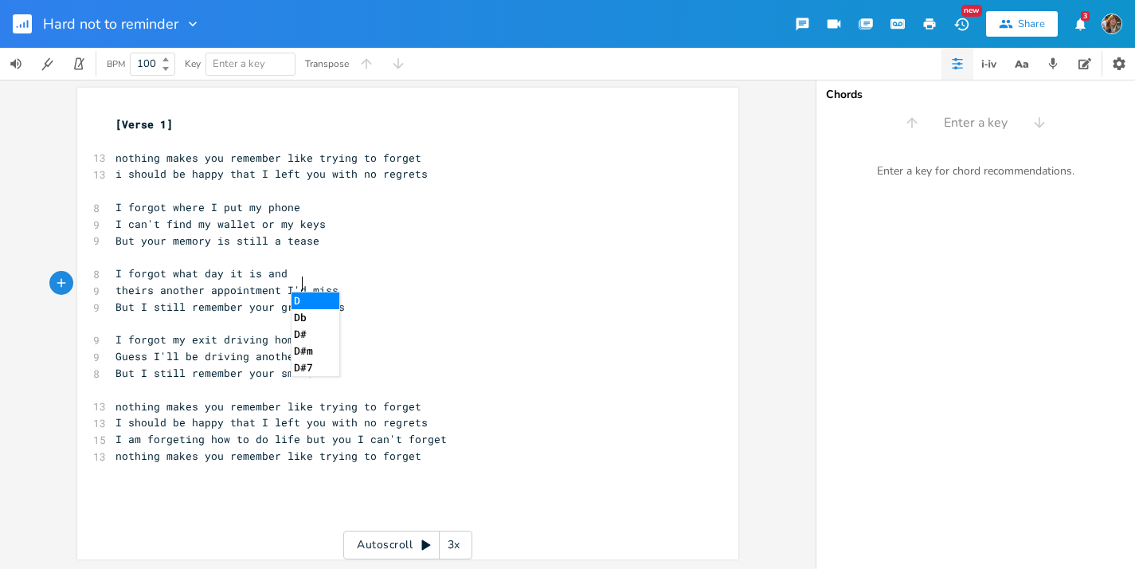
click at [399, 272] on pre "I forgot what day it is and" at bounding box center [399, 273] width 575 height 17
click at [298, 286] on span "theirs another appointment I'd miss" at bounding box center [226, 290] width 223 height 14
type textarea "wil"
type textarea "will"
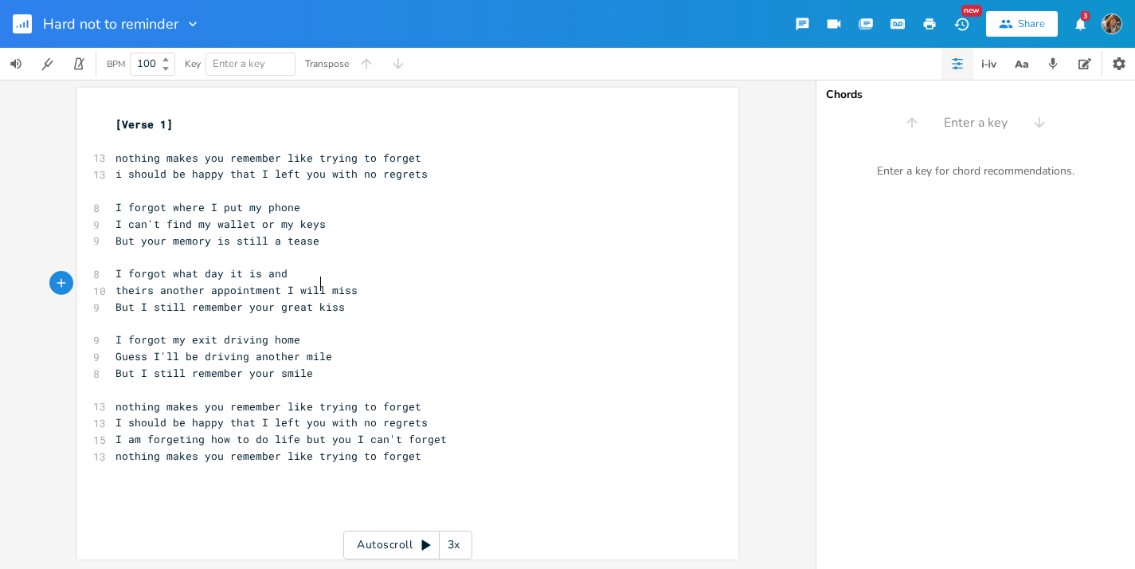
scroll to position [0, 17]
click at [151, 285] on span "theirs another appointment I will miss" at bounding box center [236, 290] width 242 height 14
click at [175, 432] on span "I am forgeting how to do life but you I can't forget" at bounding box center [280, 439] width 331 height 14
